Goal: Task Accomplishment & Management: Complete application form

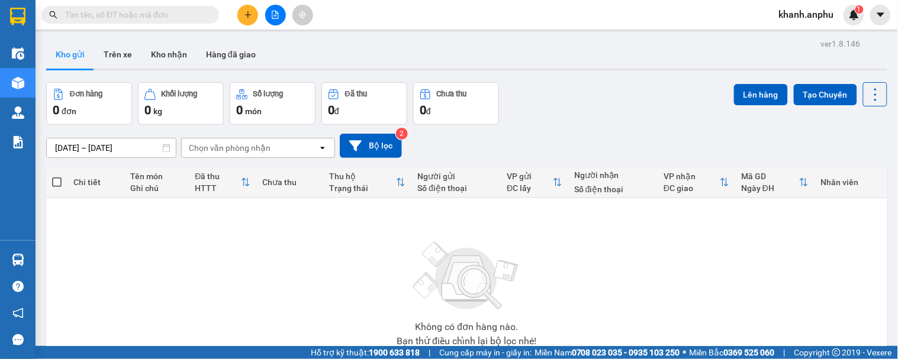
click at [244, 9] on button at bounding box center [247, 15] width 21 height 21
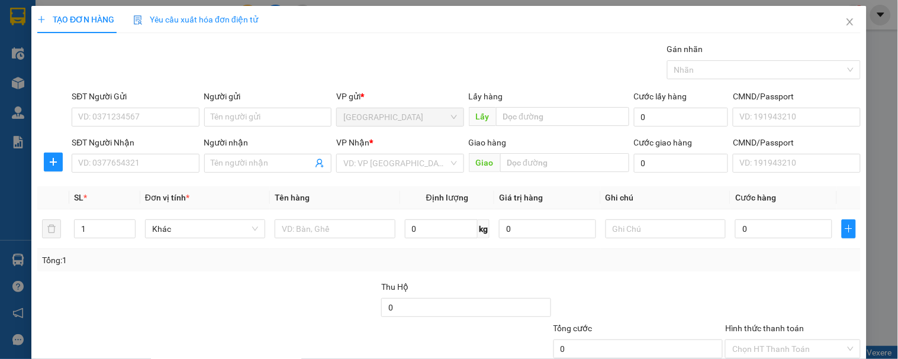
click at [144, 130] on div "SĐT Người Gửi VD: 0371234567" at bounding box center [135, 110] width 127 height 41
click at [152, 121] on input "SĐT Người Gửi" at bounding box center [135, 117] width 127 height 19
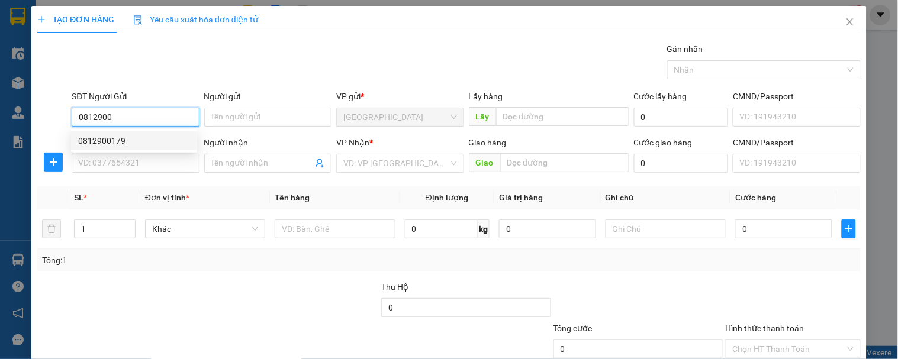
click at [161, 138] on div "0812900179" at bounding box center [134, 140] width 112 height 13
type input "0812900179"
type input "50.000"
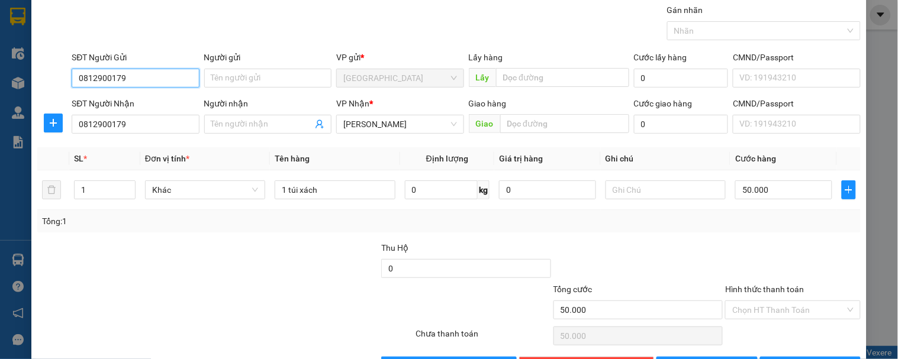
scroll to position [78, 0]
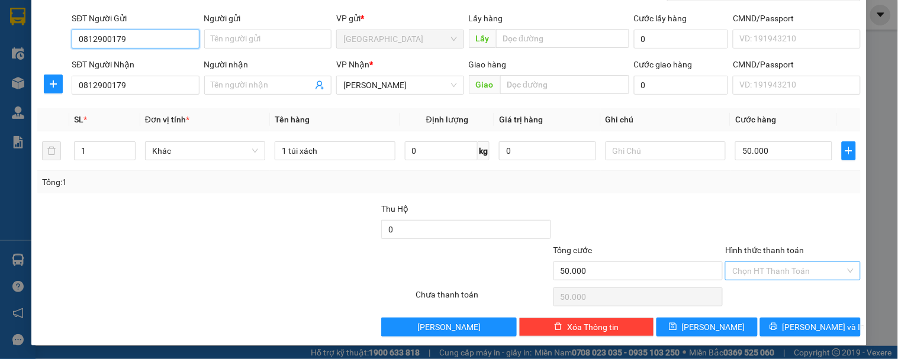
type input "0812900179"
click at [772, 268] on input "Hình thức thanh toán" at bounding box center [788, 271] width 112 height 18
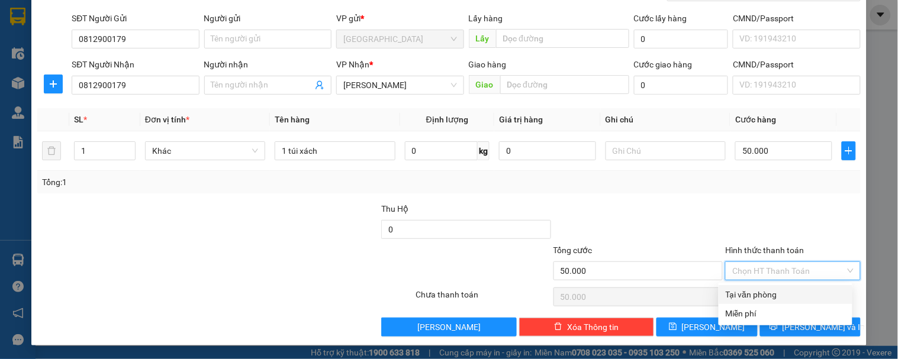
click at [771, 196] on div "Transit Pickup Surcharge Ids Transit Deliver Surcharge Ids Transit Deliver Surc…" at bounding box center [448, 150] width 823 height 372
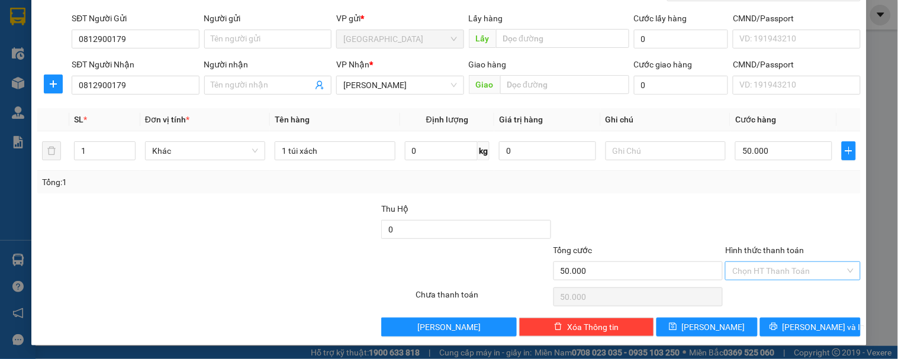
click at [793, 271] on input "Hình thức thanh toán" at bounding box center [788, 271] width 112 height 18
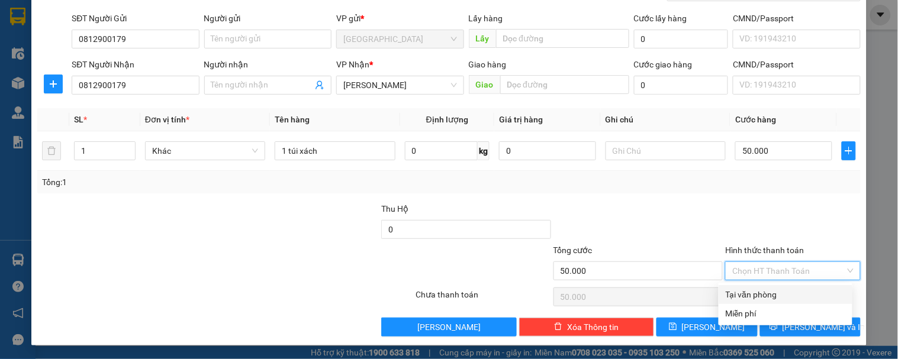
click at [742, 293] on div "Tại văn phòng" at bounding box center [786, 294] width 120 height 13
type input "0"
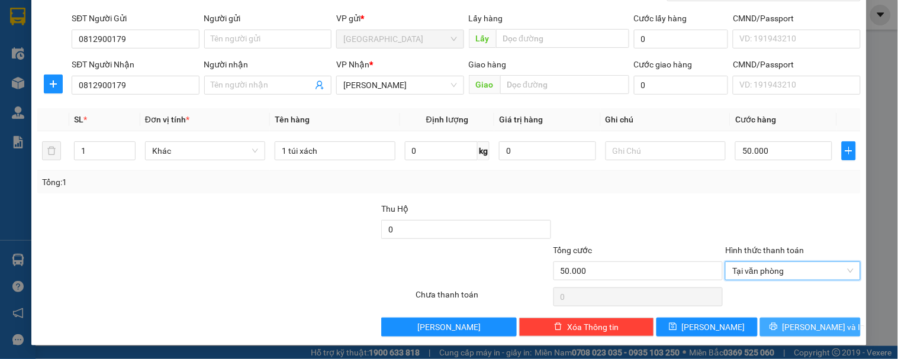
click at [820, 333] on span "[PERSON_NAME] và In" at bounding box center [824, 327] width 83 height 13
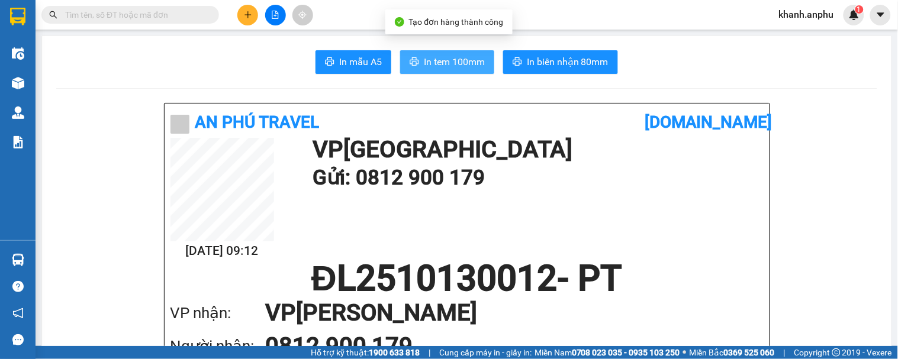
click at [455, 62] on span "In tem 100mm" at bounding box center [454, 61] width 61 height 15
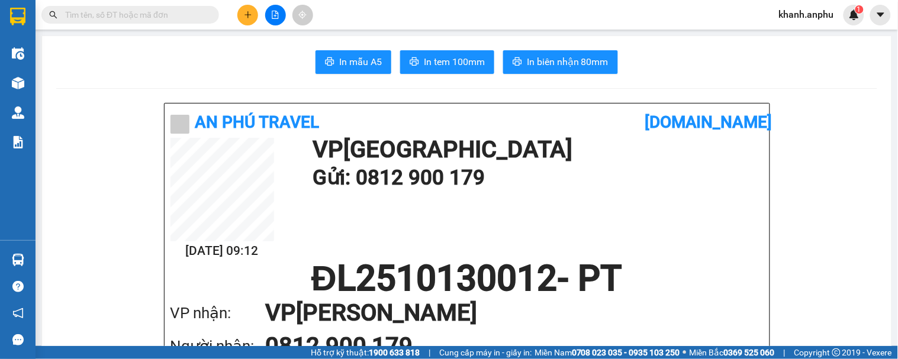
click at [829, 20] on span "khanh.anphu" at bounding box center [807, 14] width 74 height 15
click at [802, 31] on span "Đăng xuất" at bounding box center [813, 36] width 50 height 13
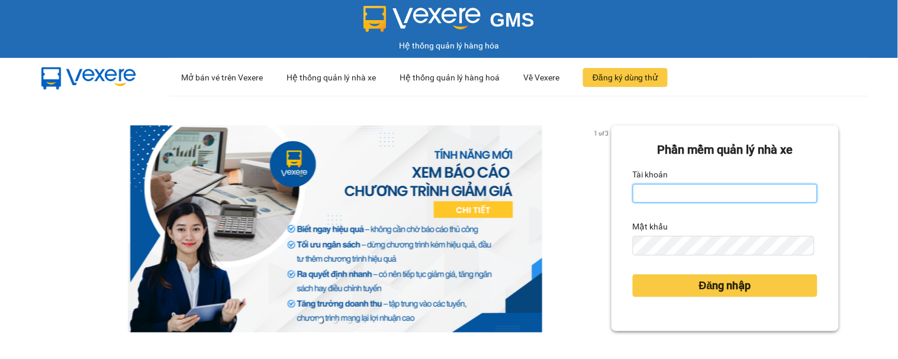
type input "hoangson.anphu"
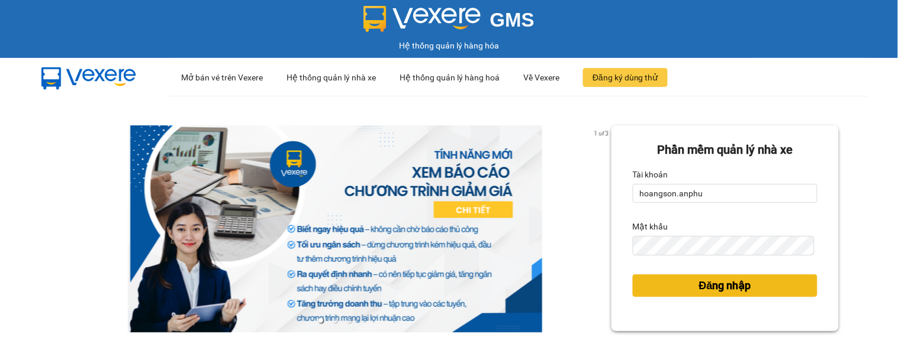
click at [699, 285] on span "Đăng nhập" at bounding box center [725, 286] width 52 height 17
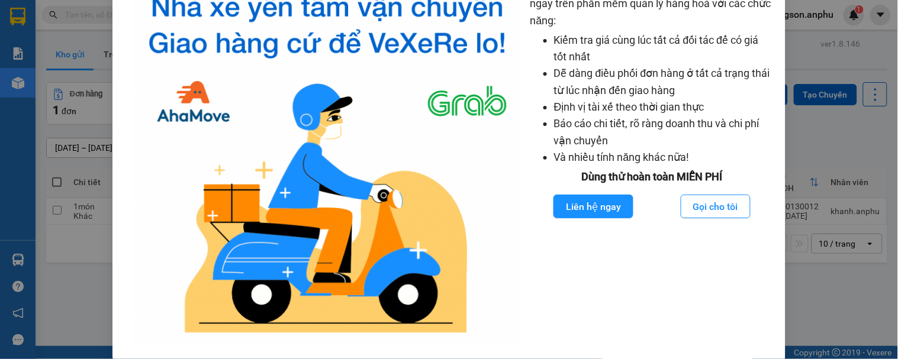
scroll to position [135, 0]
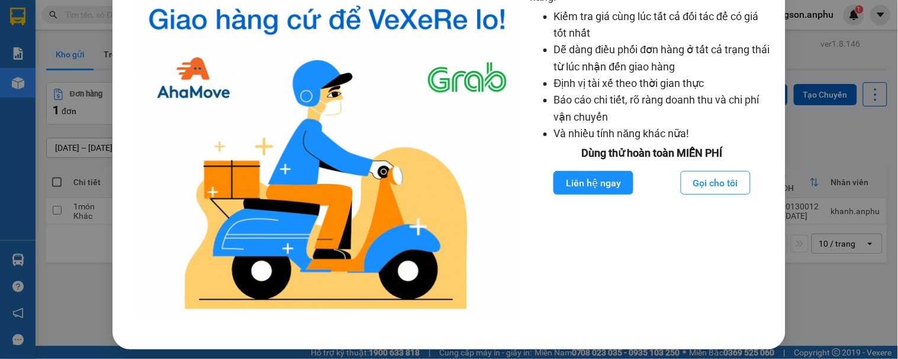
click at [885, 53] on div "Nhà xe đã có thể đặt đơn qua AhaMove và Grab ngay trên phần mềm quản lý hàng ho…" at bounding box center [449, 179] width 898 height 359
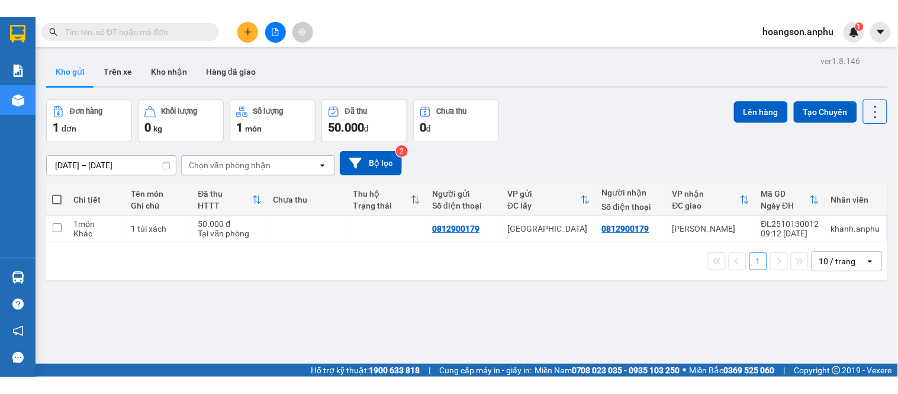
scroll to position [76, 0]
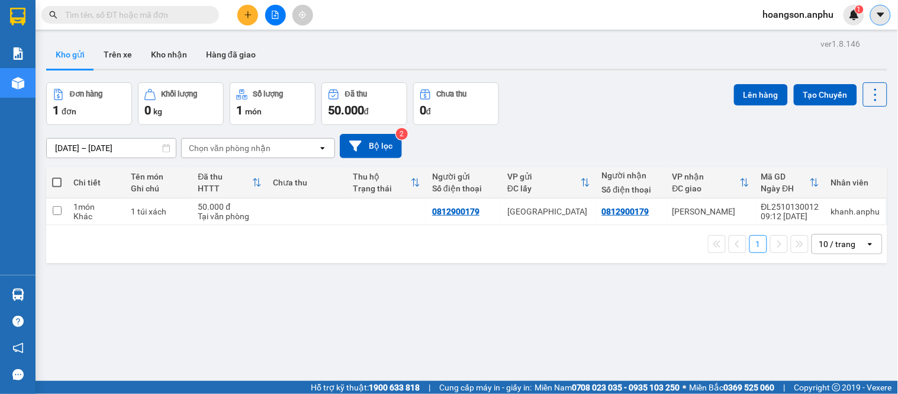
click at [882, 17] on icon "caret-down" at bounding box center [880, 14] width 11 height 11
click at [704, 69] on div at bounding box center [466, 70] width 841 height 2
click at [883, 17] on icon "caret-down" at bounding box center [880, 14] width 11 height 11
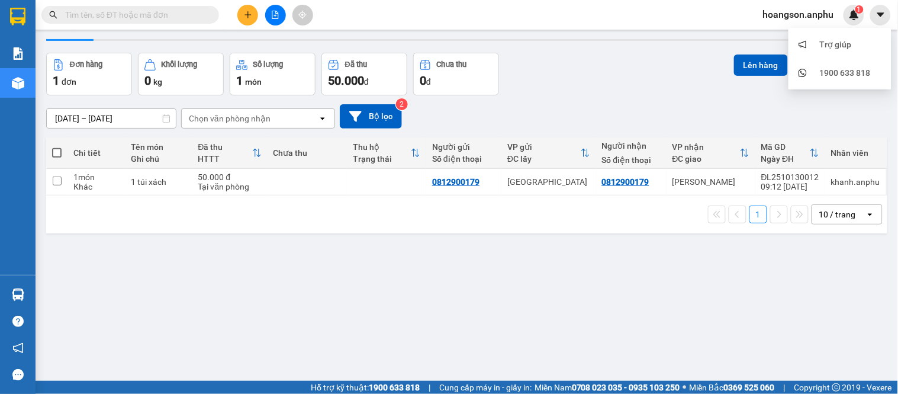
scroll to position [54, 0]
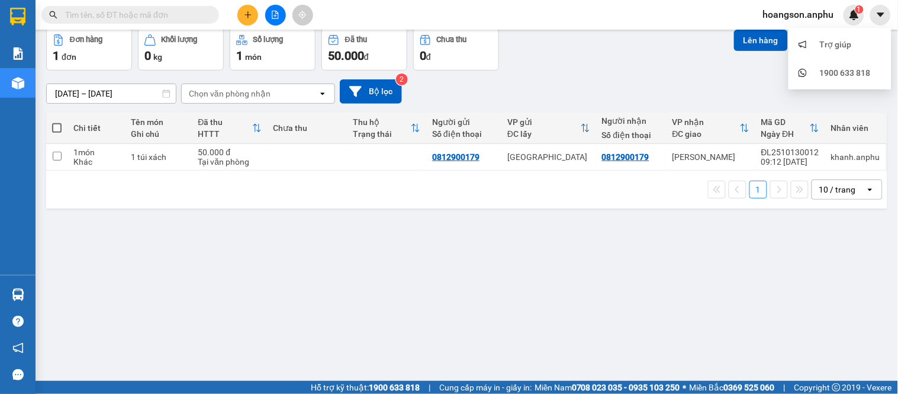
click at [239, 259] on div "ver 1.8.146 Kho gửi Trên xe Kho nhận Hàng đã giao Đơn hàng 1 đơn Khối lượng 0 k…" at bounding box center [466, 178] width 851 height 394
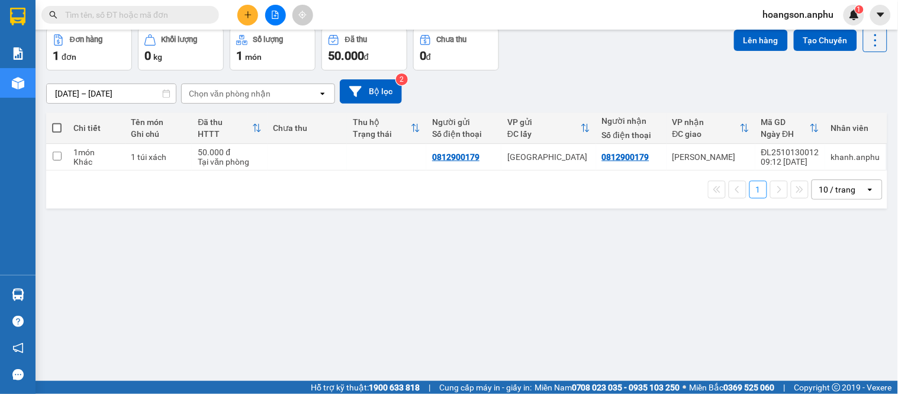
scroll to position [0, 0]
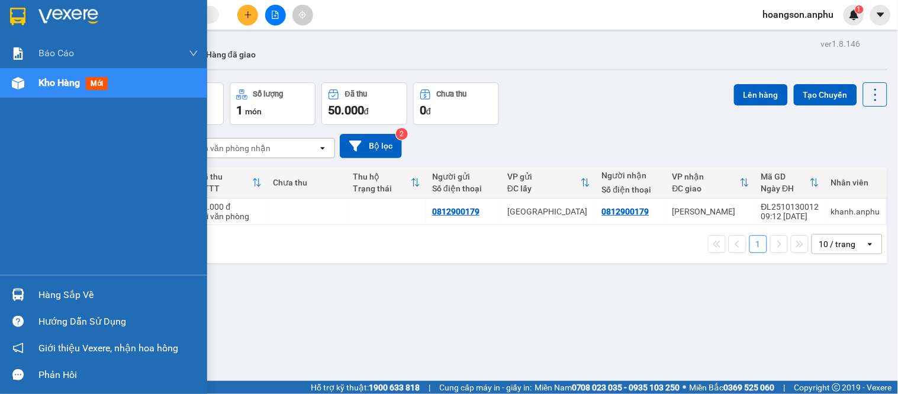
click at [37, 85] on div "Kho hàng mới" at bounding box center [103, 83] width 207 height 30
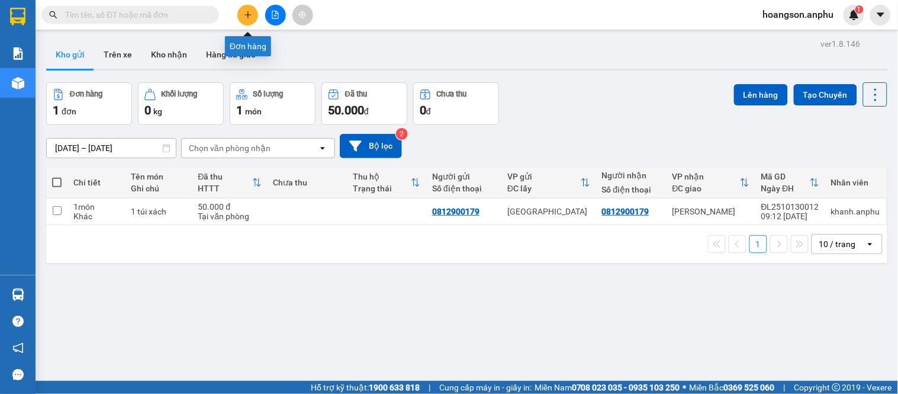
click at [244, 8] on button at bounding box center [247, 15] width 21 height 21
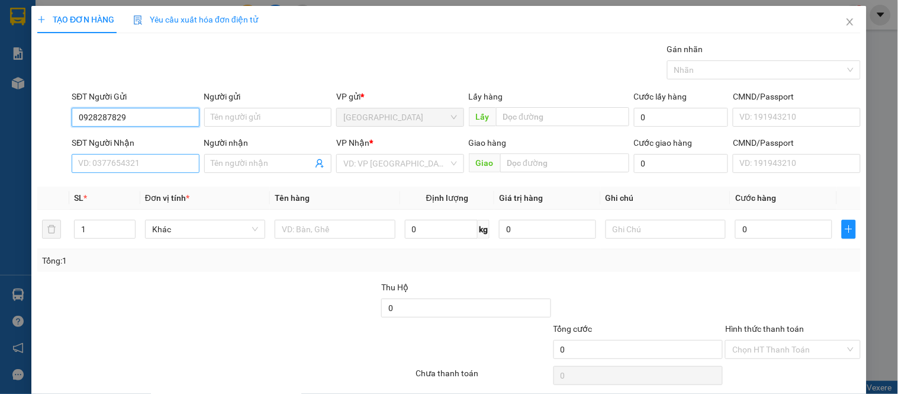
type input "0928287829"
click at [167, 156] on input "SĐT Người Nhận" at bounding box center [135, 163] width 127 height 19
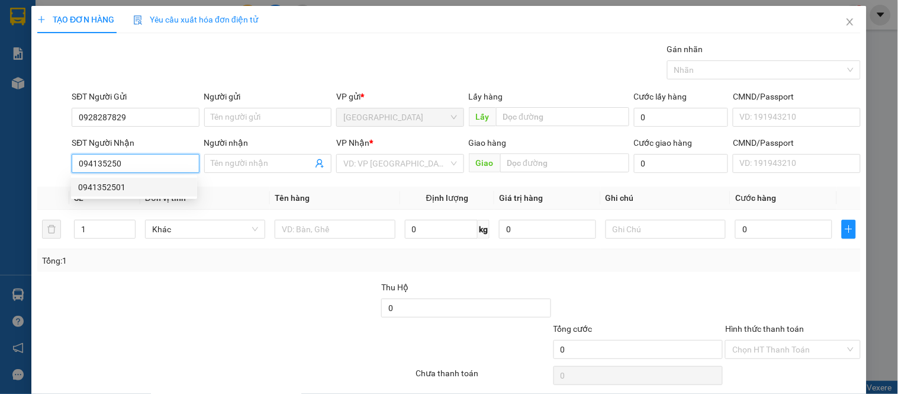
click at [144, 181] on div "0941352501" at bounding box center [134, 187] width 112 height 13
type input "0941352501"
type input "50.000"
type input "0941352501"
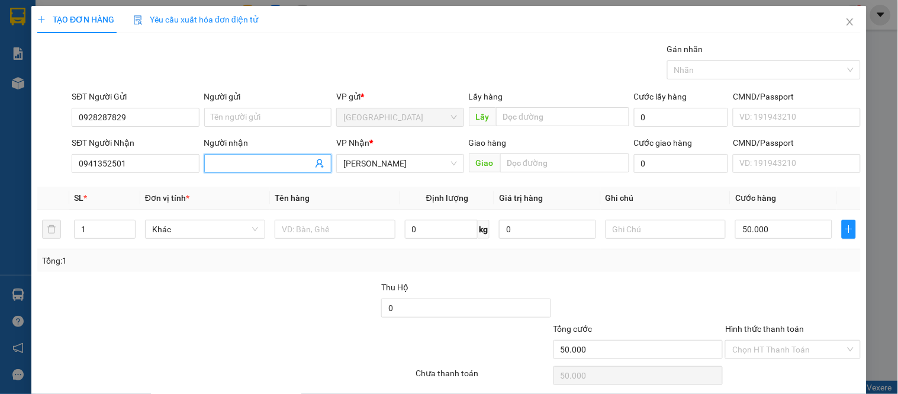
click at [256, 160] on input "Người nhận" at bounding box center [261, 163] width 101 height 13
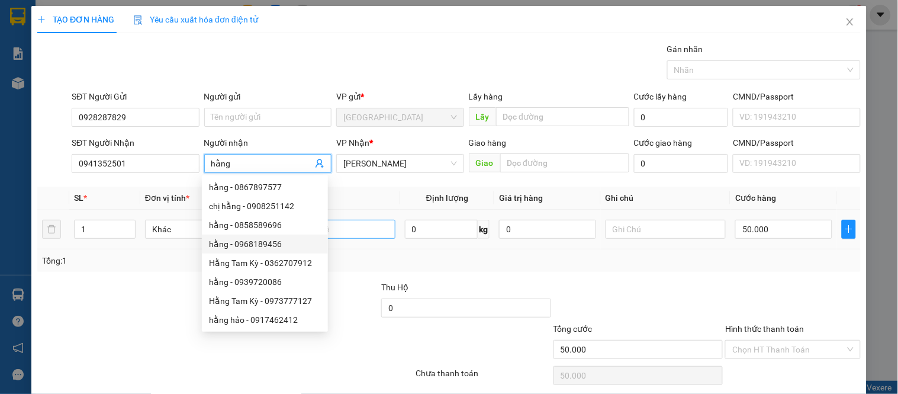
type input "hằng"
click at [356, 228] on input "text" at bounding box center [335, 229] width 120 height 19
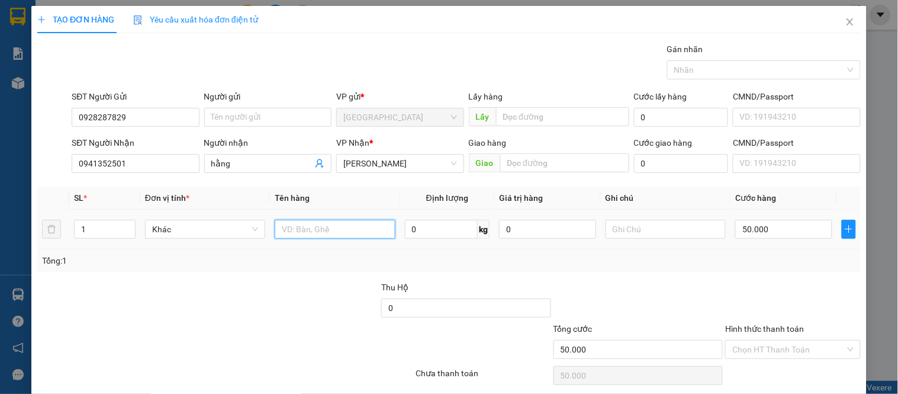
click at [356, 228] on input "text" at bounding box center [335, 229] width 120 height 19
type input "tp chức năng"
click at [771, 231] on input "50.000" at bounding box center [783, 229] width 97 height 19
type input "0"
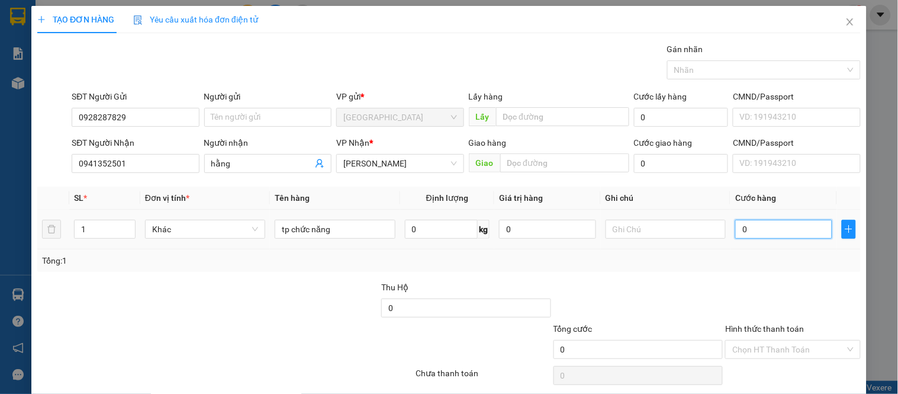
type input "0"
type input "40"
type input "40.000"
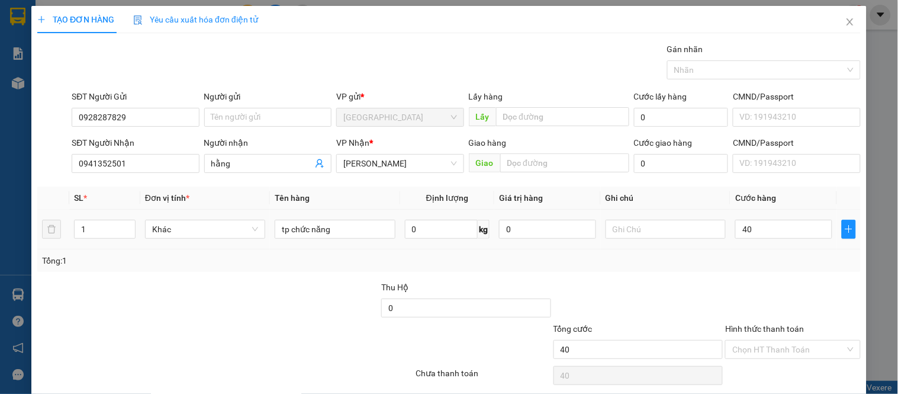
type input "40.000"
click at [715, 294] on div at bounding box center [638, 301] width 172 height 41
click at [782, 231] on input "40.000" at bounding box center [783, 229] width 97 height 19
type input "0"
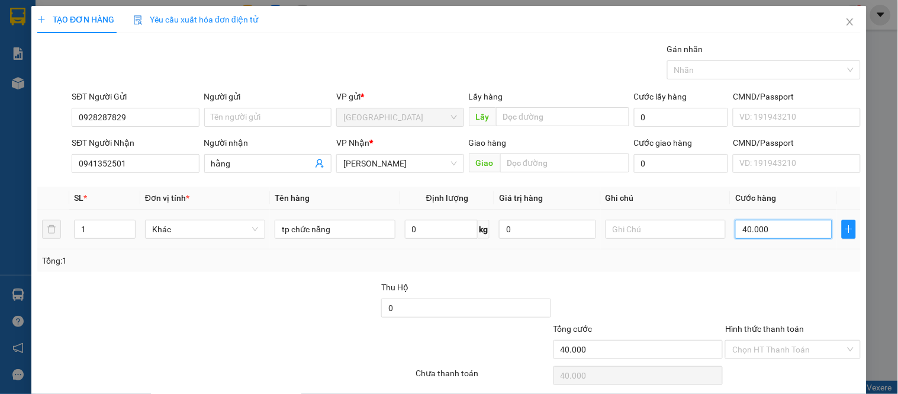
type input "0"
type input "30"
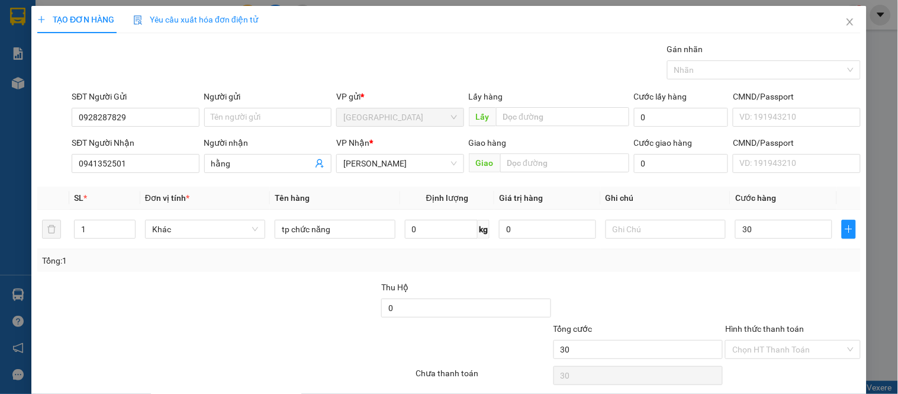
type input "30.000"
click at [738, 275] on div "Transit Pickup Surcharge Ids Transit Deliver Surcharge Ids Transit Deliver Surc…" at bounding box center [448, 229] width 823 height 372
click at [770, 353] on input "Hình thức thanh toán" at bounding box center [788, 349] width 112 height 18
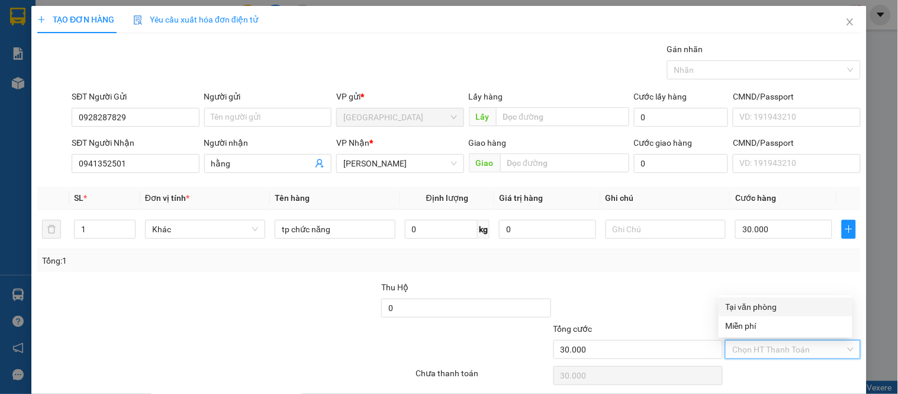
click at [746, 302] on div "Tại văn phòng" at bounding box center [786, 306] width 120 height 13
type input "0"
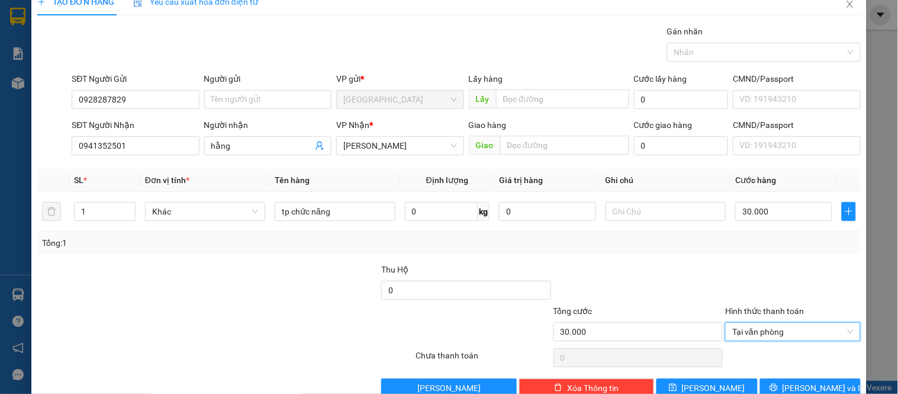
scroll to position [44, 0]
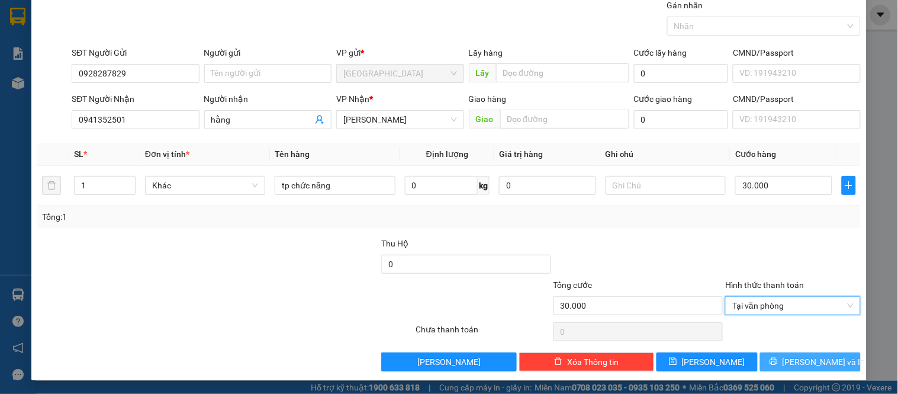
click at [791, 359] on span "[PERSON_NAME] và In" at bounding box center [824, 361] width 83 height 13
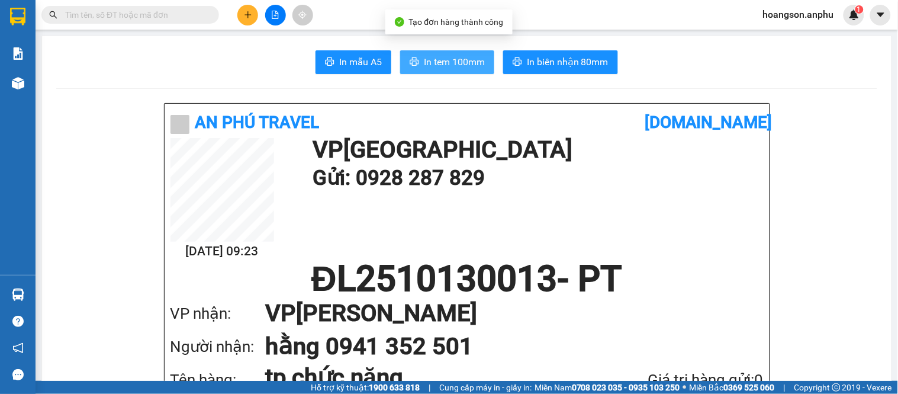
click at [428, 55] on span "In tem 100mm" at bounding box center [454, 61] width 61 height 15
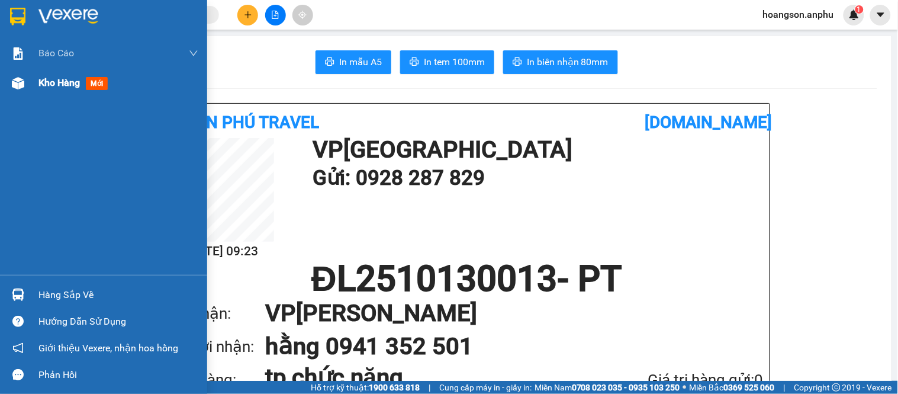
click at [46, 78] on span "Kho hàng" at bounding box center [58, 82] width 41 height 11
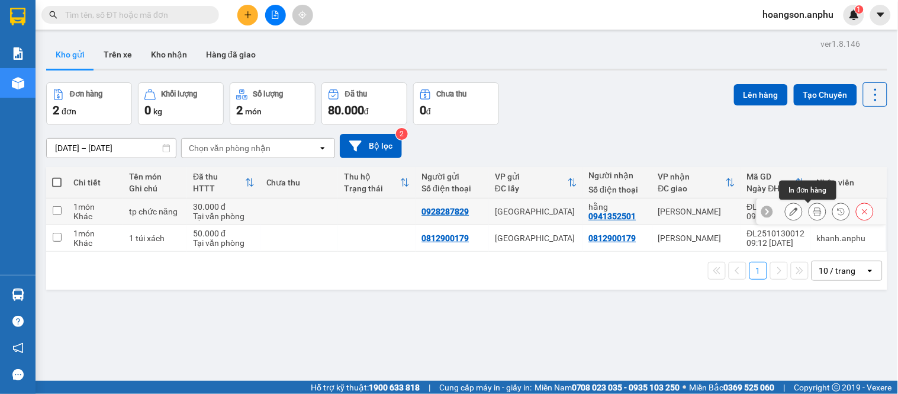
click at [813, 209] on icon at bounding box center [817, 211] width 8 height 8
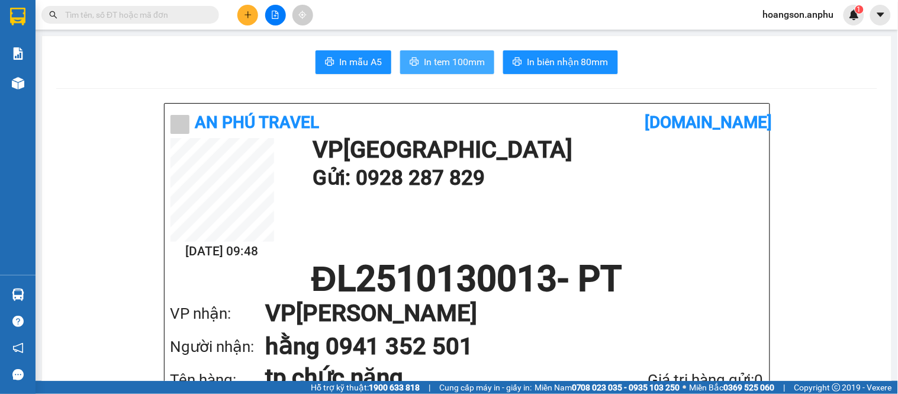
click at [453, 60] on span "In tem 100mm" at bounding box center [454, 61] width 61 height 15
click at [249, 15] on icon "plus" at bounding box center [247, 14] width 7 height 1
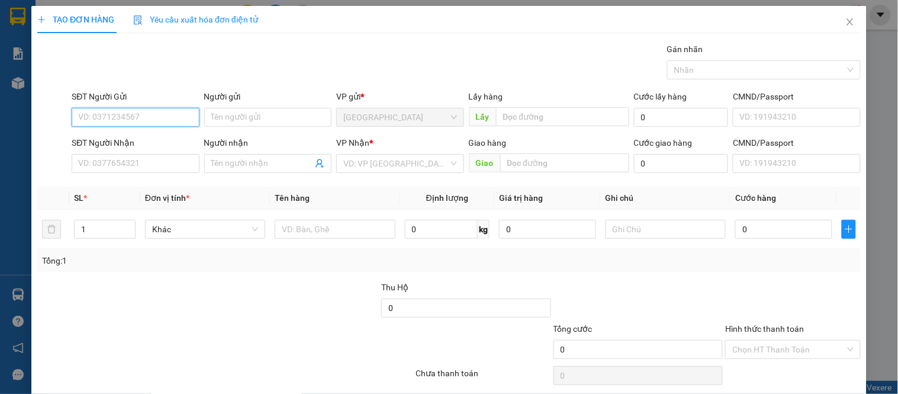
click at [172, 112] on input "SĐT Người Gửi" at bounding box center [135, 117] width 127 height 19
type input "0704342779"
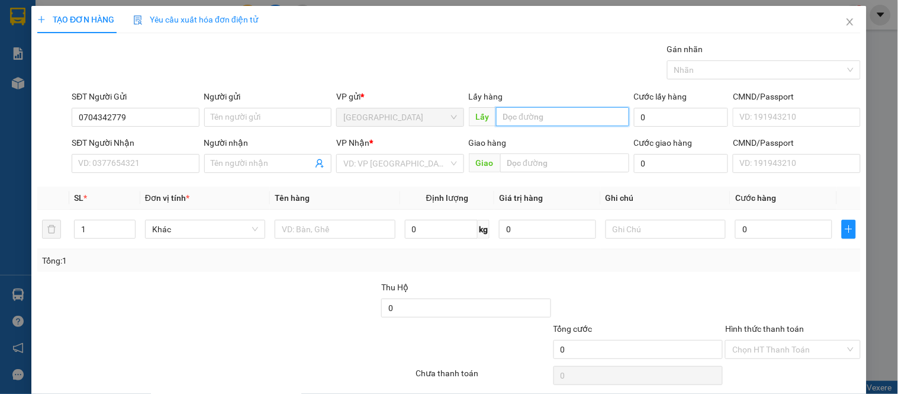
click at [542, 118] on input "text" at bounding box center [562, 116] width 133 height 19
type input "dt"
click at [400, 168] on input "search" at bounding box center [395, 163] width 105 height 18
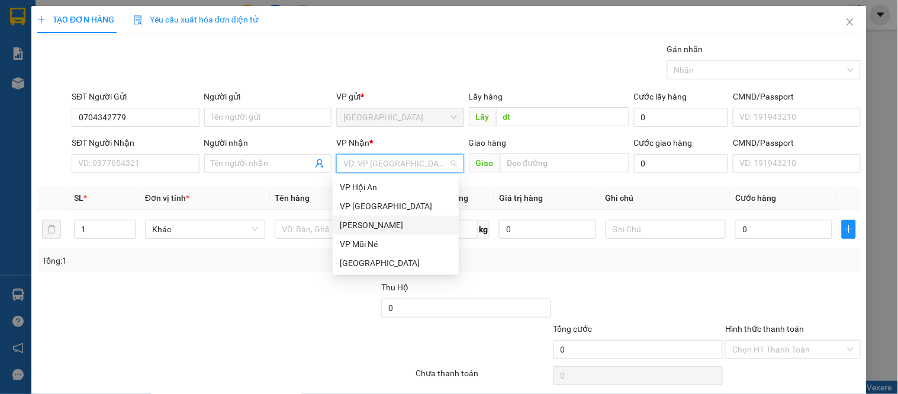
click at [382, 225] on div "[PERSON_NAME]" at bounding box center [396, 224] width 112 height 13
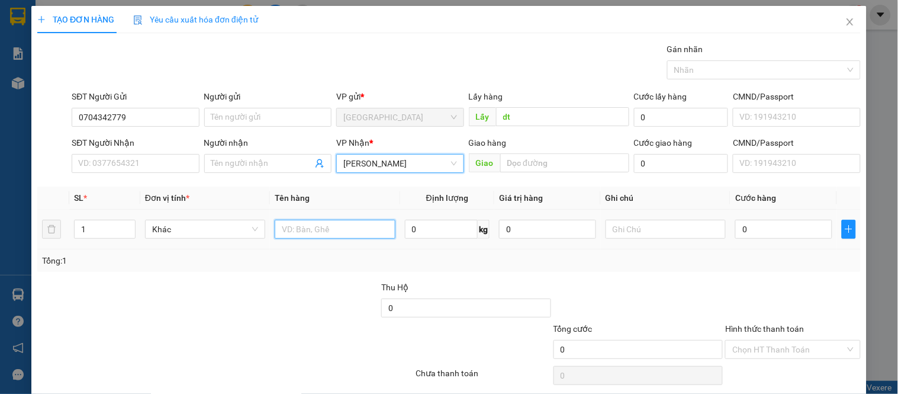
click at [318, 226] on input "text" at bounding box center [335, 229] width 120 height 19
type input "2t gạch"
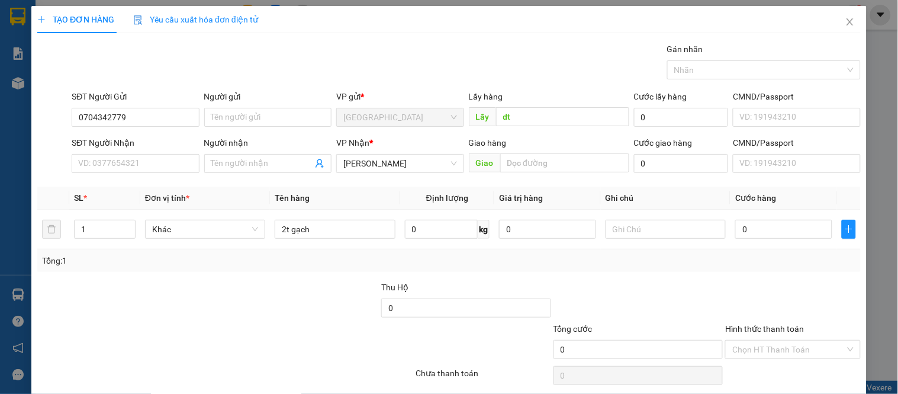
click at [294, 284] on div at bounding box center [294, 301] width 172 height 41
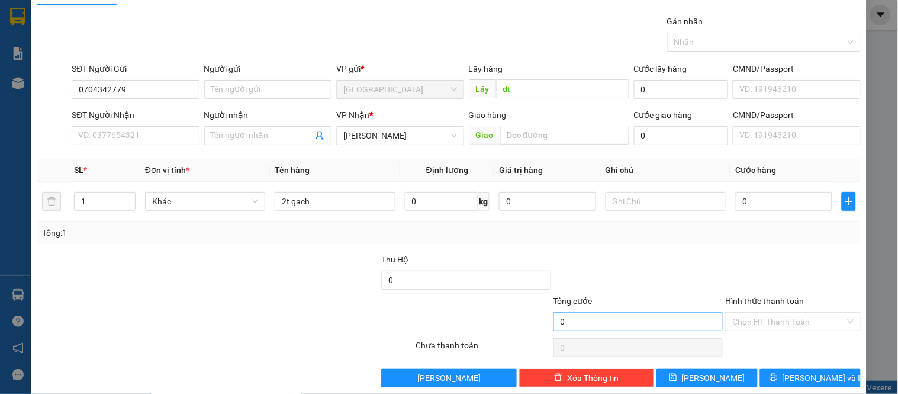
scroll to position [44, 0]
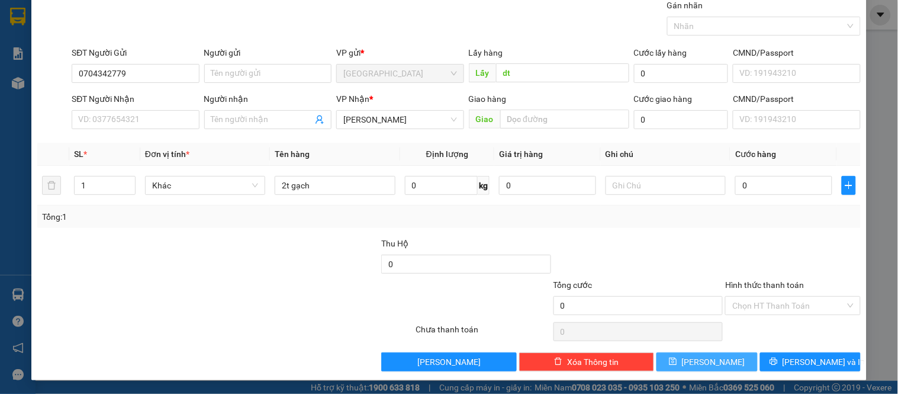
click at [677, 359] on icon "save" at bounding box center [673, 361] width 8 height 8
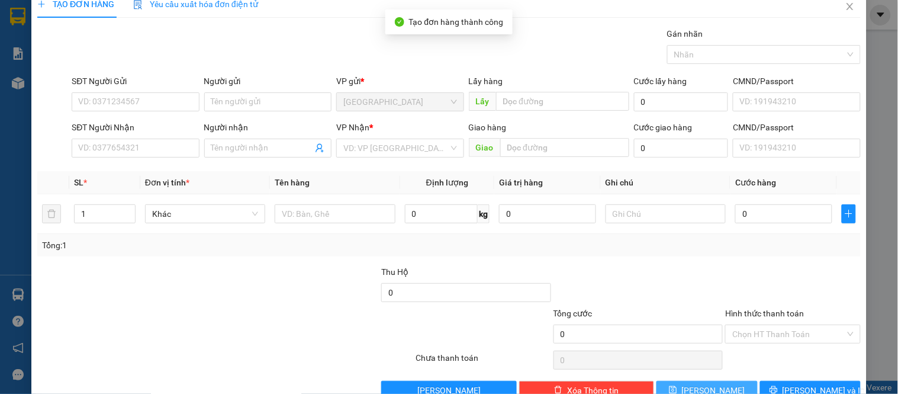
scroll to position [0, 0]
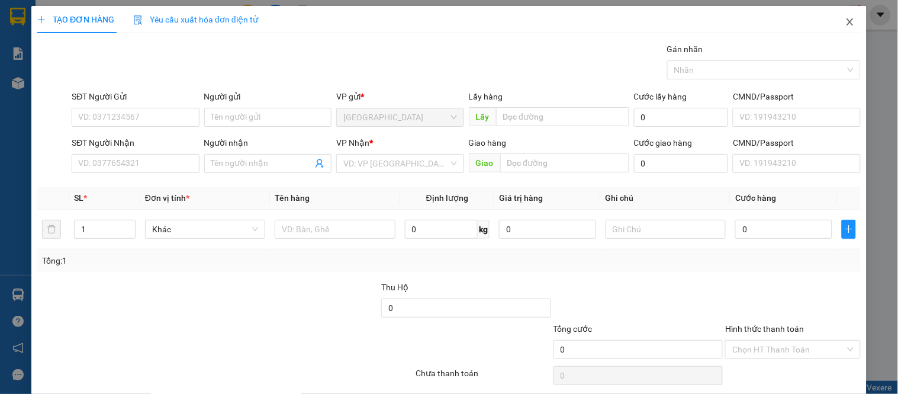
click at [845, 24] on icon "close" at bounding box center [849, 21] width 9 height 9
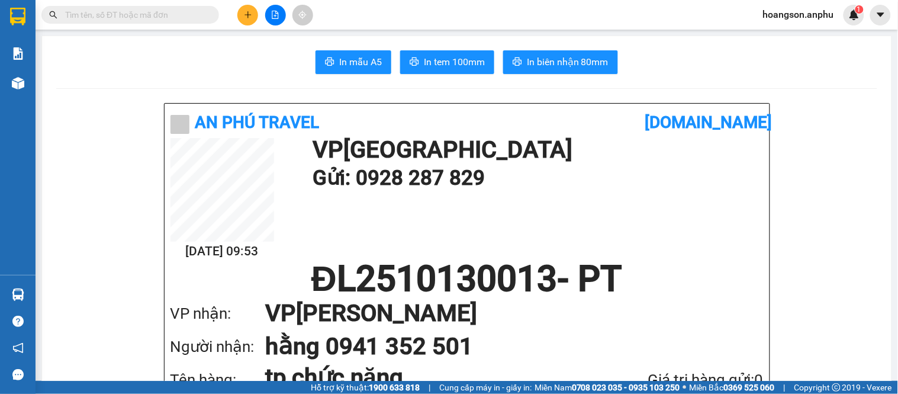
click at [242, 14] on button at bounding box center [247, 15] width 21 height 21
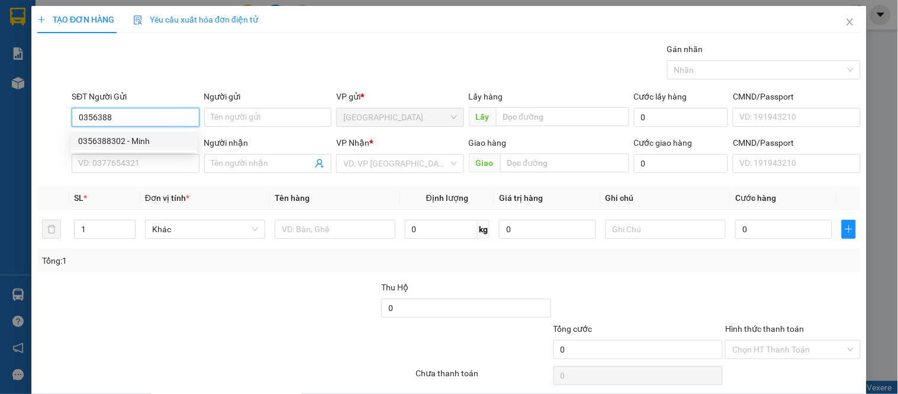
click at [125, 139] on div "0356388302 - Minh" at bounding box center [134, 140] width 112 height 13
type input "0356388302"
type input "Minh"
type input "0906637697"
type input "chùa Hòa hải, Núi Thành"
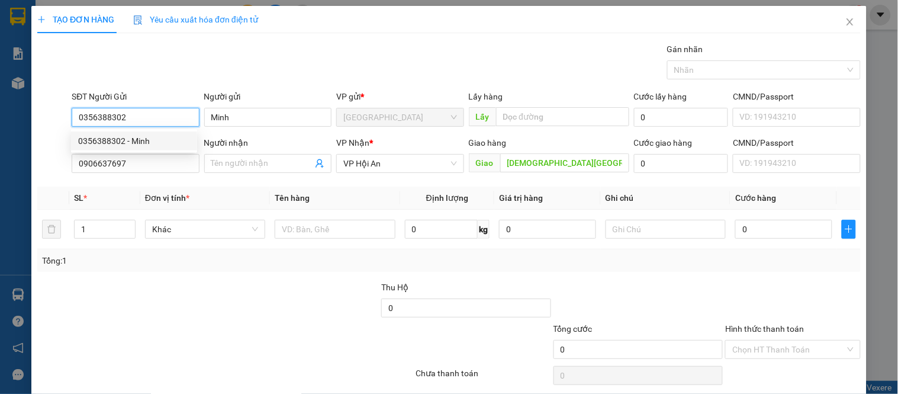
type input "250.000"
type input "0356388302"
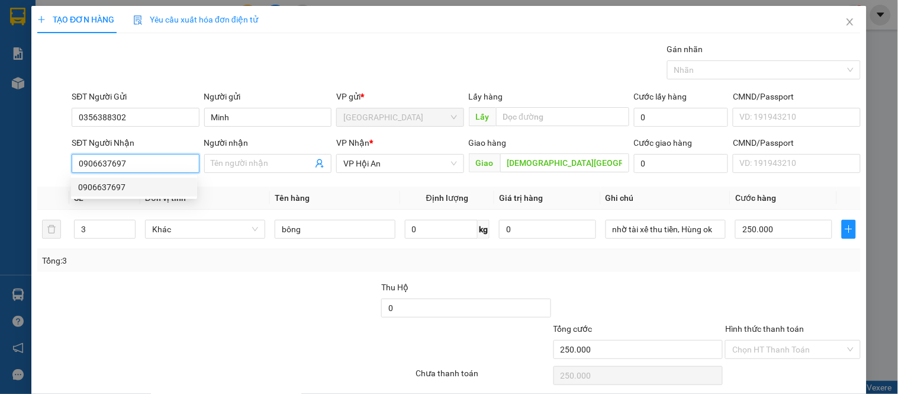
drag, startPoint x: 155, startPoint y: 162, endPoint x: 38, endPoint y: 157, distance: 117.3
click at [38, 157] on div "SĐT Người Nhận 0906637697 Người nhận Tên người nhận VP Nhận * VP Hội An Giao hà…" at bounding box center [449, 156] width 826 height 41
click at [152, 191] on div "0833325693" at bounding box center [134, 187] width 112 height 13
type input "0833325693"
type input "150.000"
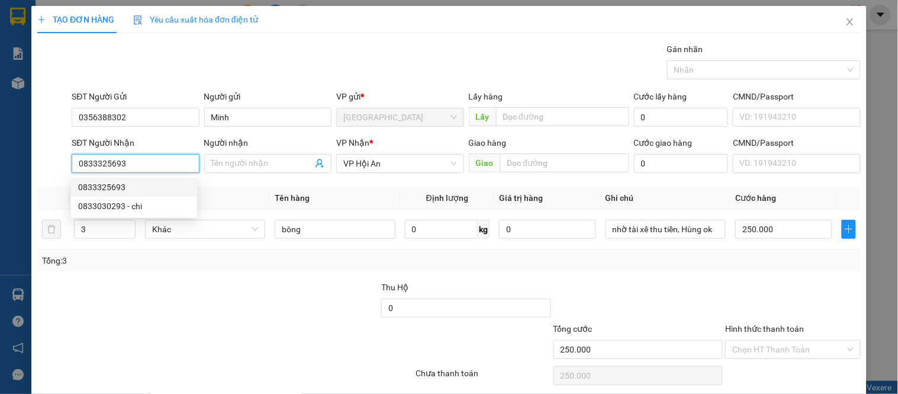
type input "150.000"
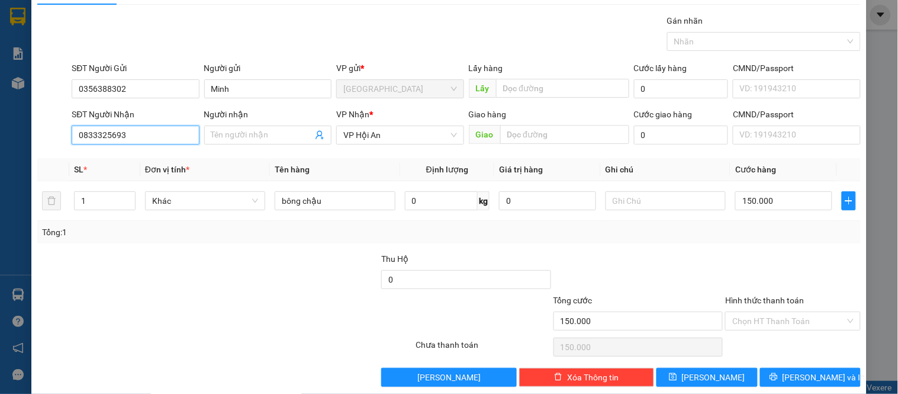
scroll to position [44, 0]
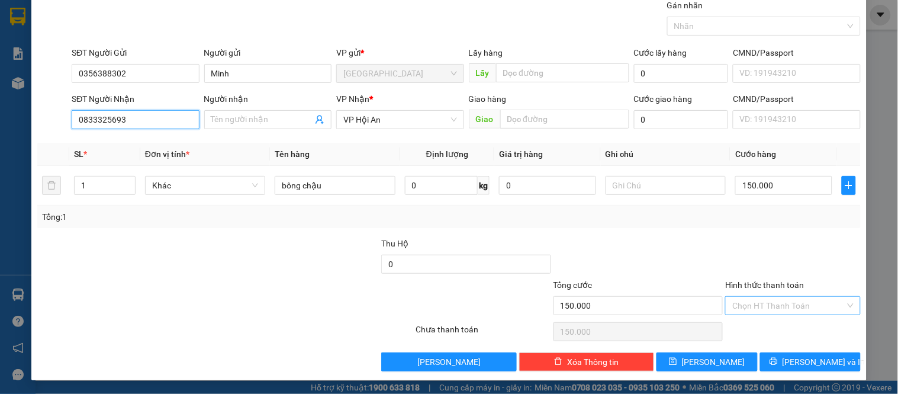
type input "0833325693"
click at [772, 298] on input "Hình thức thanh toán" at bounding box center [788, 306] width 112 height 18
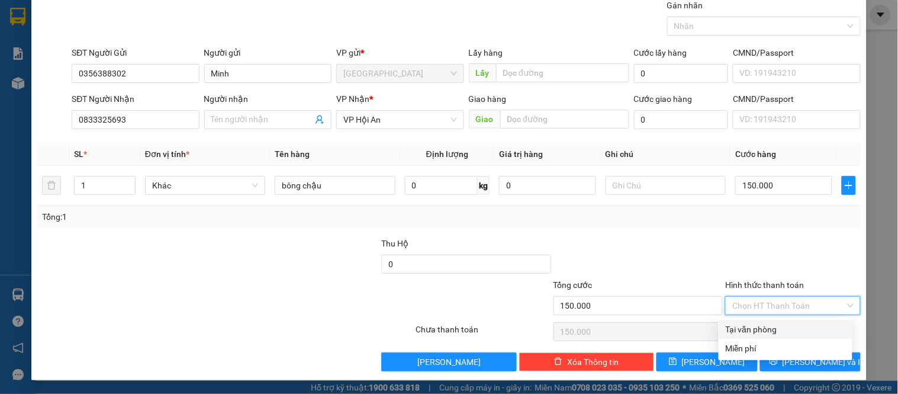
click at [755, 321] on div "Tại văn phòng" at bounding box center [786, 329] width 134 height 19
type input "0"
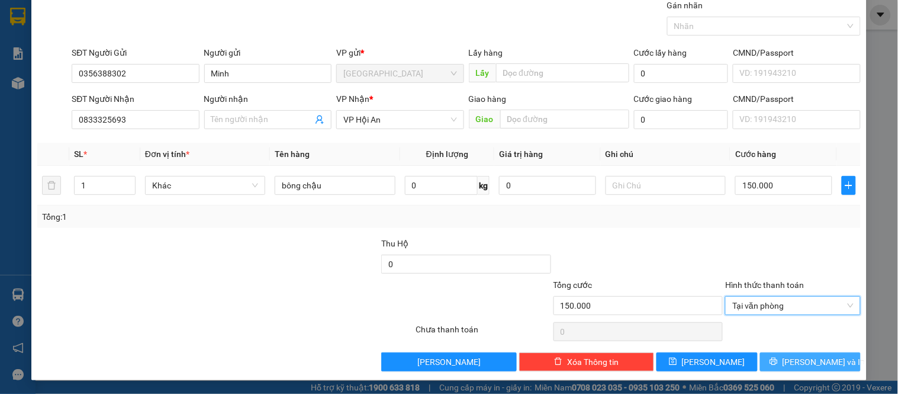
click at [821, 358] on span "[PERSON_NAME] và In" at bounding box center [824, 361] width 83 height 13
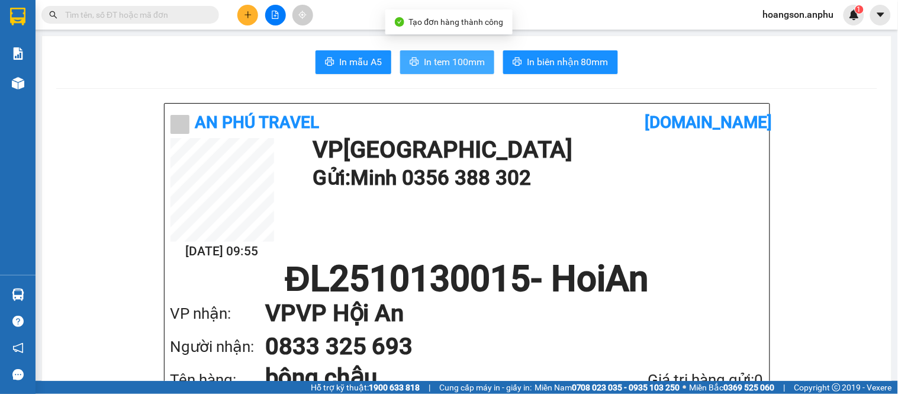
click at [465, 66] on span "In tem 100mm" at bounding box center [454, 61] width 61 height 15
